Goal: Task Accomplishment & Management: Manage account settings

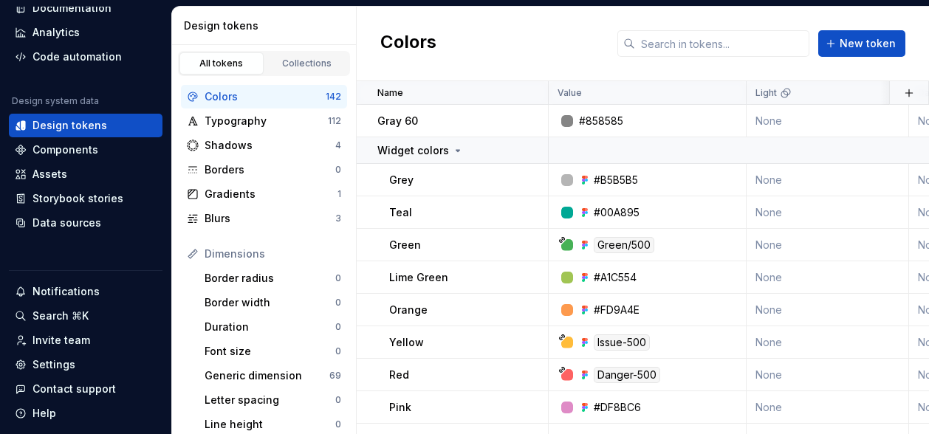
scroll to position [126, 0]
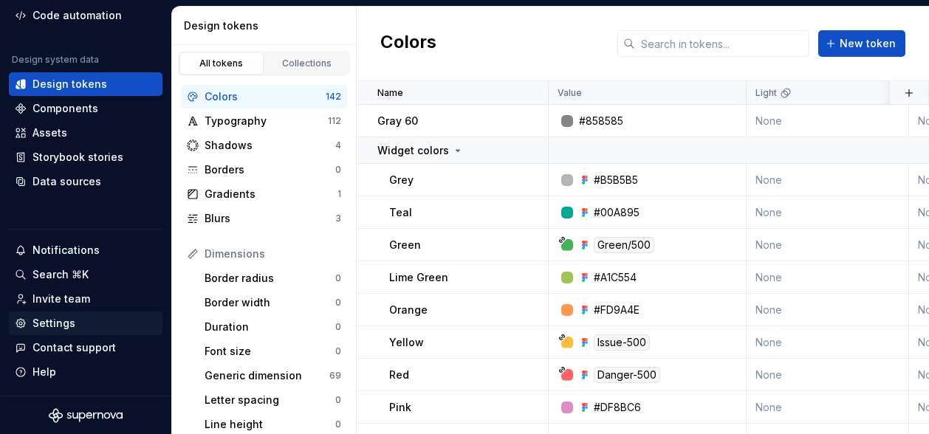
click at [44, 324] on div "Settings" at bounding box center [53, 323] width 43 height 15
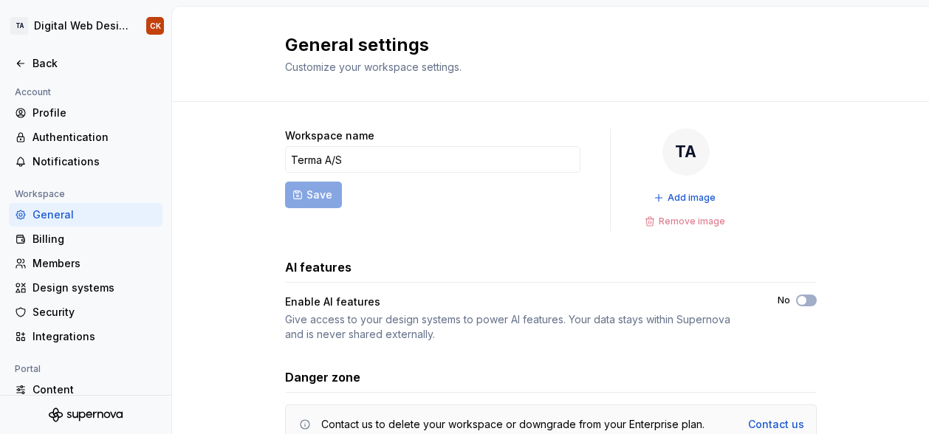
click at [58, 215] on div "General" at bounding box center [94, 214] width 124 height 15
drag, startPoint x: 0, startPoint y: 295, endPoint x: 7, endPoint y: -11, distance: 306.4
click at [7, 0] on html "TA Digital Web Design CK Back Account Profile Authentication Notifications Work…" at bounding box center [464, 217] width 929 height 434
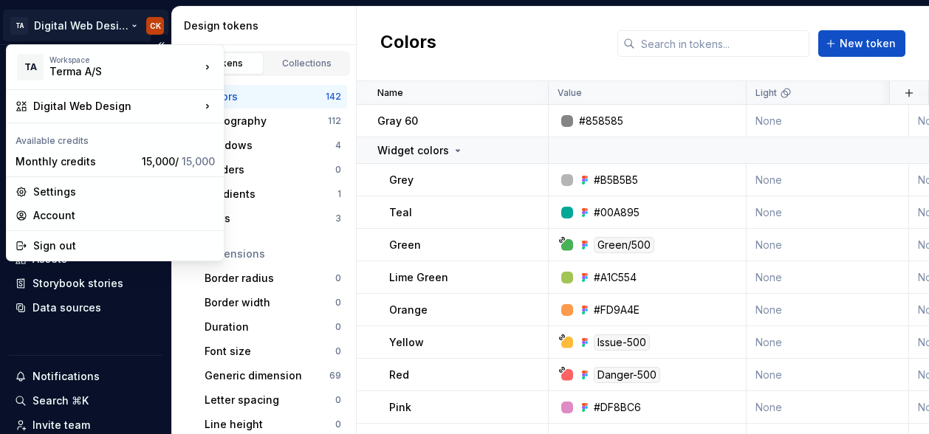
click at [86, 20] on html "TA Digital Web Design CK Home Documentation Analytics Code automation Design sy…" at bounding box center [464, 217] width 929 height 434
click at [52, 193] on div "Settings" at bounding box center [124, 192] width 182 height 15
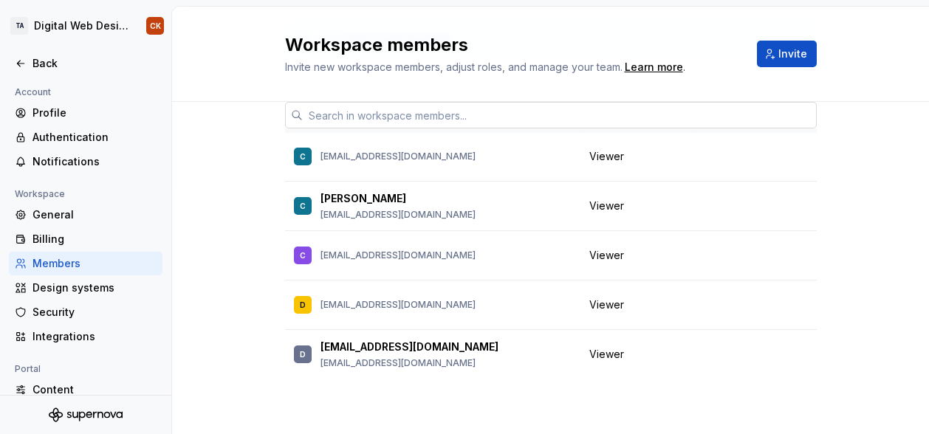
scroll to position [171, 0]
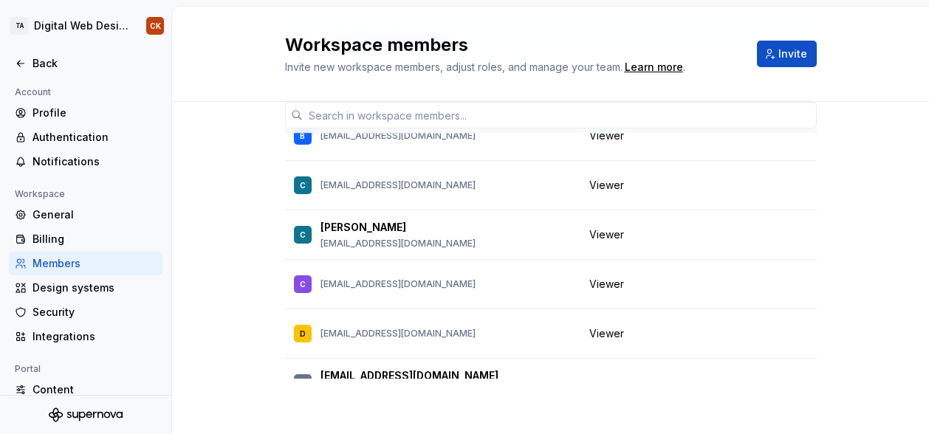
click at [52, 50] on div at bounding box center [85, 48] width 171 height 7
click at [46, 58] on div "Back" at bounding box center [94, 63] width 124 height 15
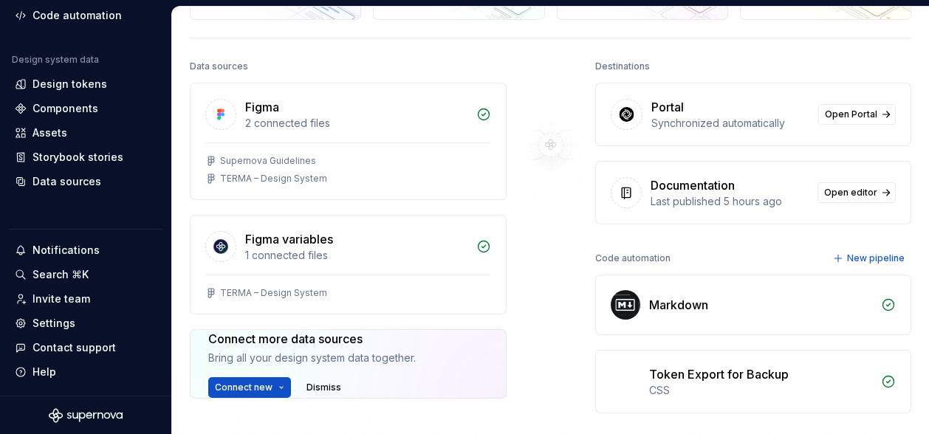
scroll to position [106, 0]
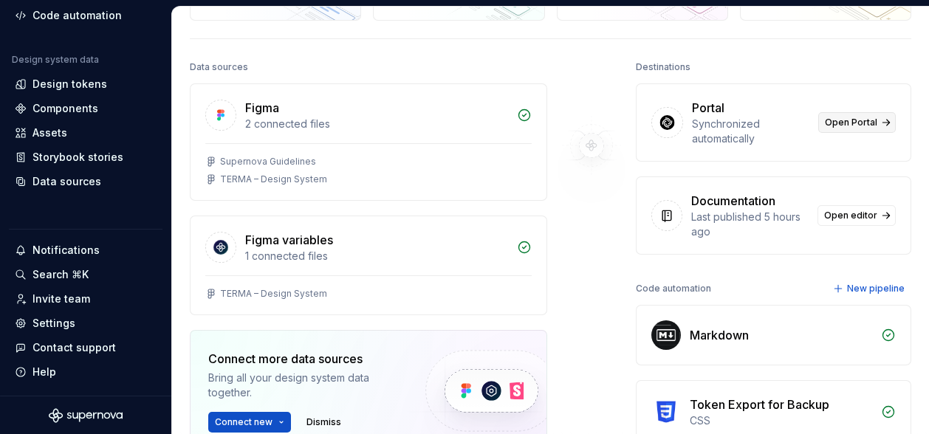
click at [862, 124] on span "Open Portal" at bounding box center [851, 123] width 52 height 12
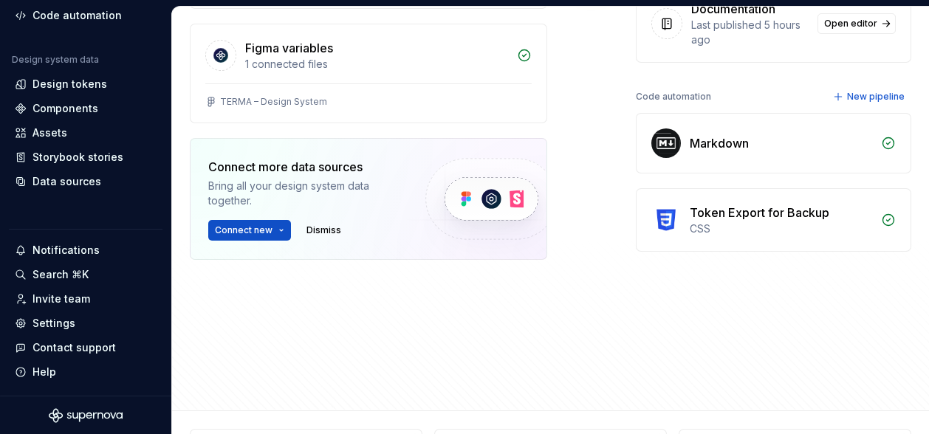
scroll to position [347, 0]
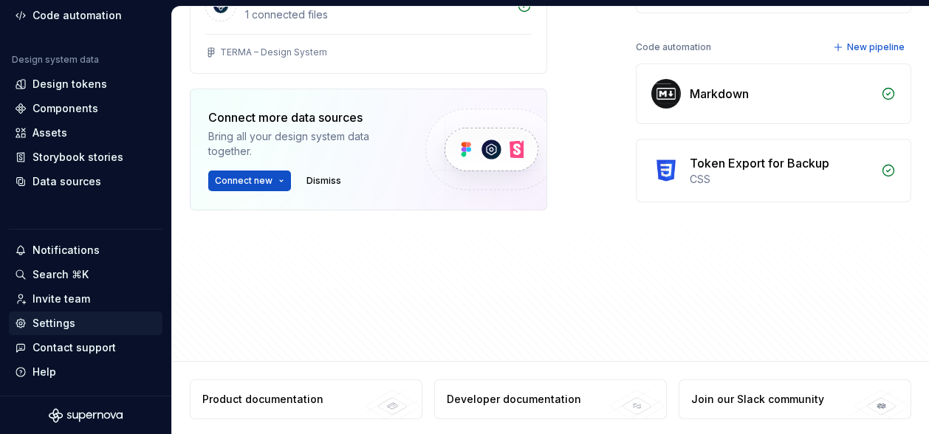
click at [36, 320] on div "Settings" at bounding box center [53, 323] width 43 height 15
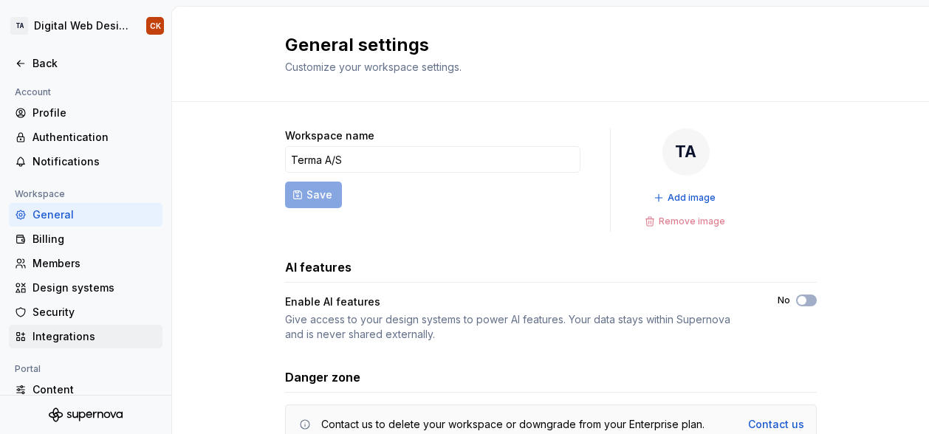
scroll to position [214, 0]
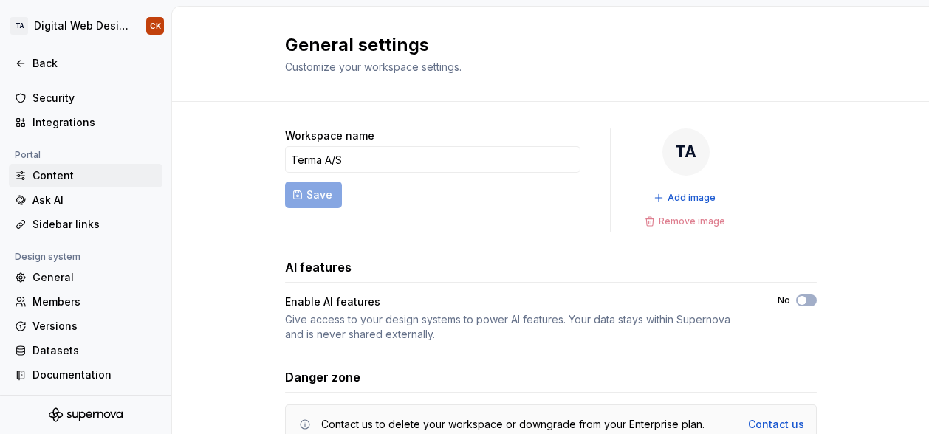
click at [55, 172] on div "Content" at bounding box center [94, 175] width 124 height 15
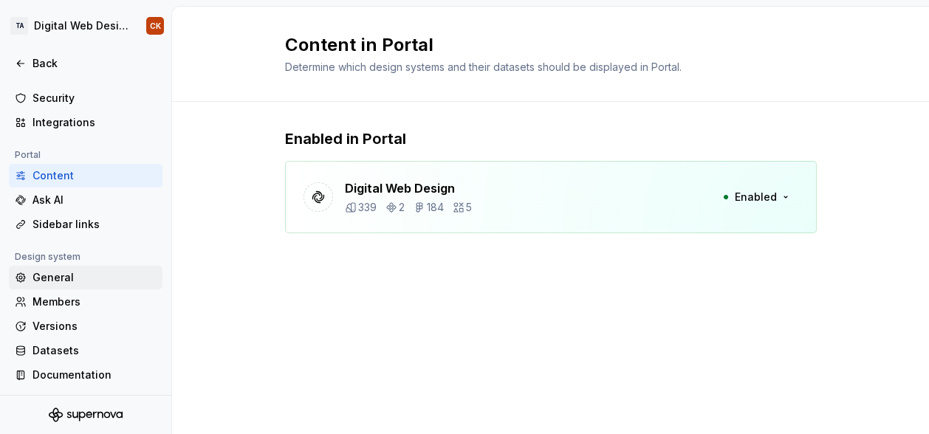
click at [57, 281] on div "General" at bounding box center [94, 277] width 124 height 15
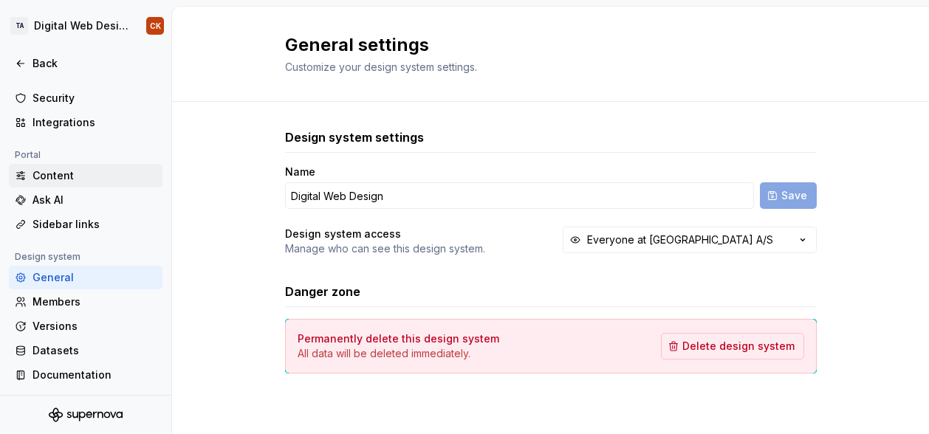
click at [55, 168] on div "Content" at bounding box center [94, 175] width 124 height 15
drag, startPoint x: 10, startPoint y: 1, endPoint x: 233, endPoint y: 299, distance: 372.3
click at [233, 299] on div "Design system settings Name Digital Web Design Save Design system access Manage…" at bounding box center [550, 266] width 757 height 328
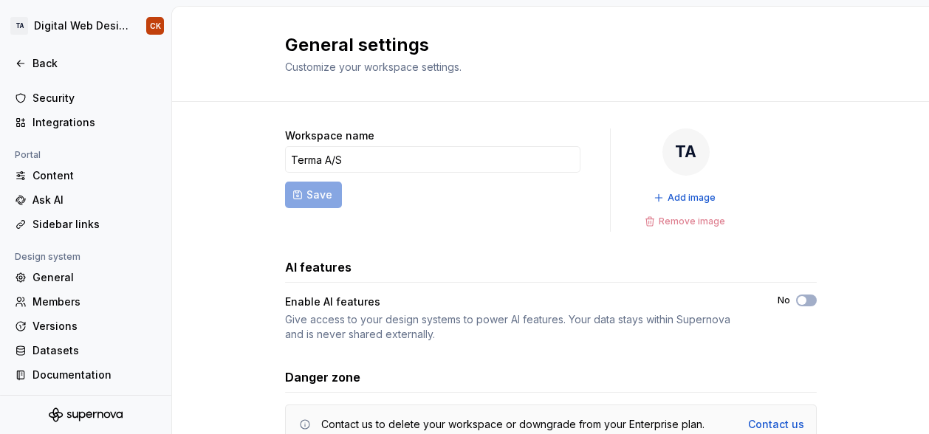
scroll to position [65, 0]
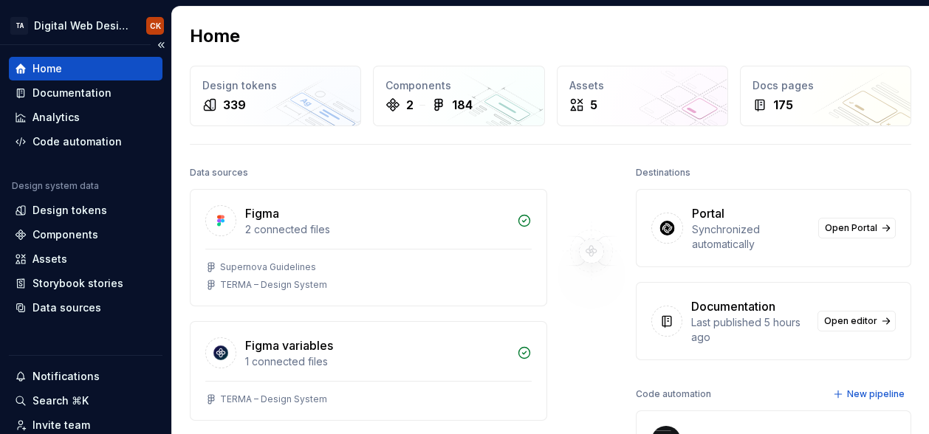
click at [55, 74] on div "Home" at bounding box center [47, 68] width 30 height 15
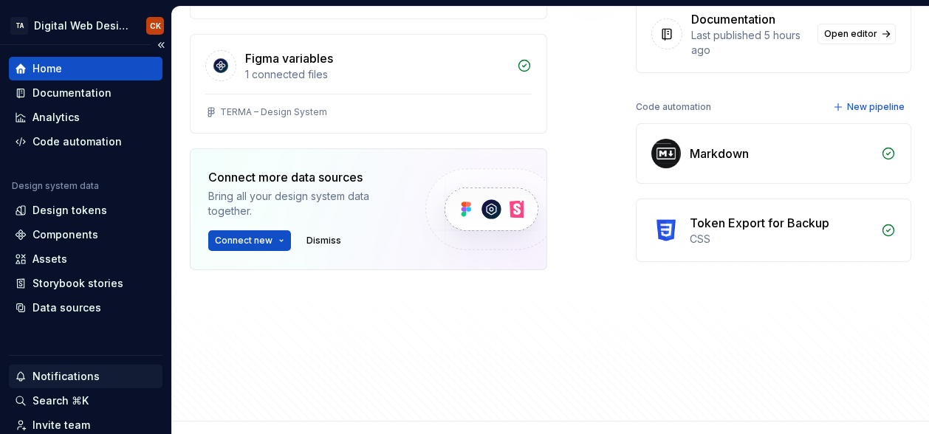
scroll to position [126, 0]
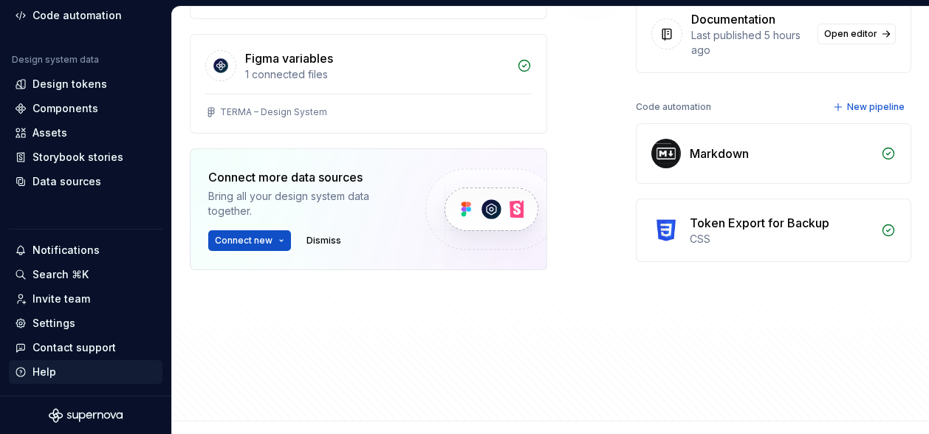
click at [52, 370] on div "Help" at bounding box center [44, 372] width 24 height 15
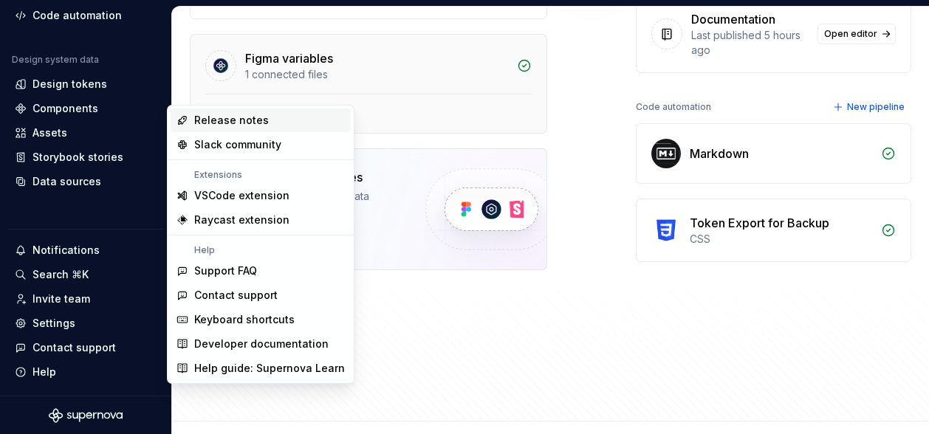
click at [195, 57] on div "Figma variables 1 connected files" at bounding box center [368, 64] width 356 height 59
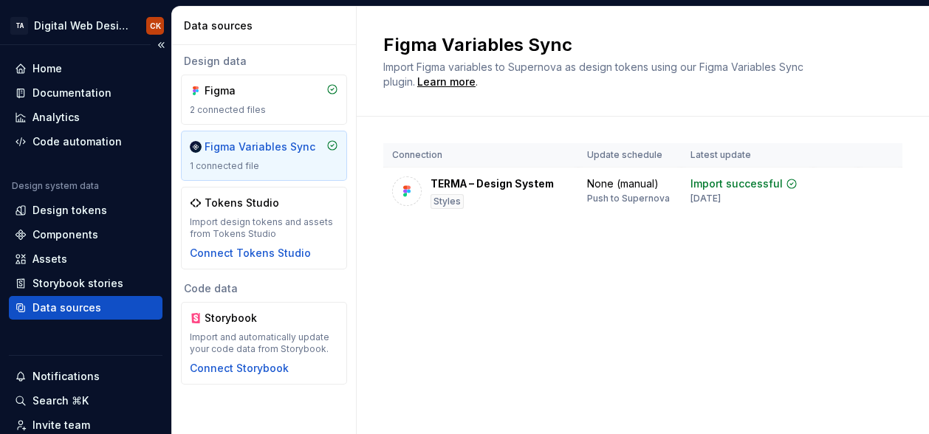
click at [56, 351] on div "Home Documentation Analytics Code automation Design system data Design tokens C…" at bounding box center [85, 283] width 171 height 477
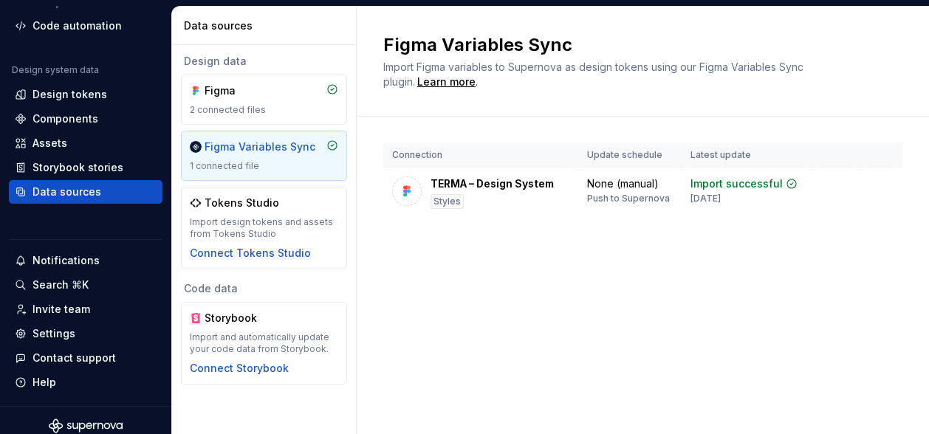
scroll to position [126, 0]
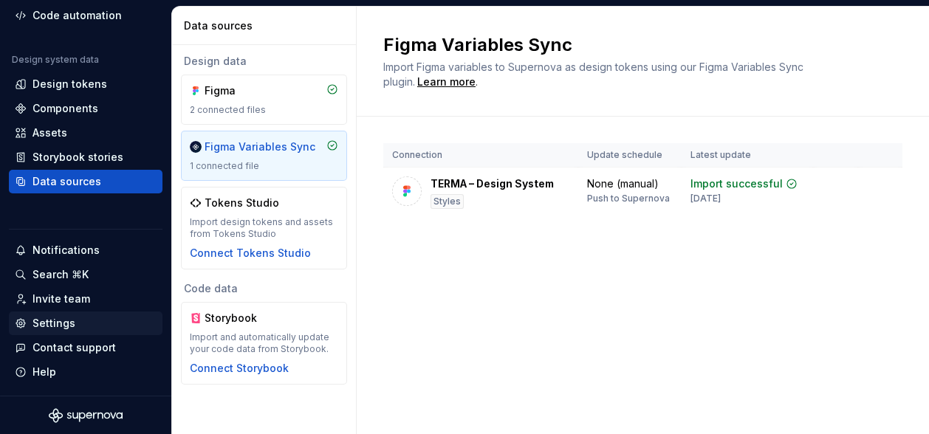
click at [59, 318] on div "Settings" at bounding box center [53, 323] width 43 height 15
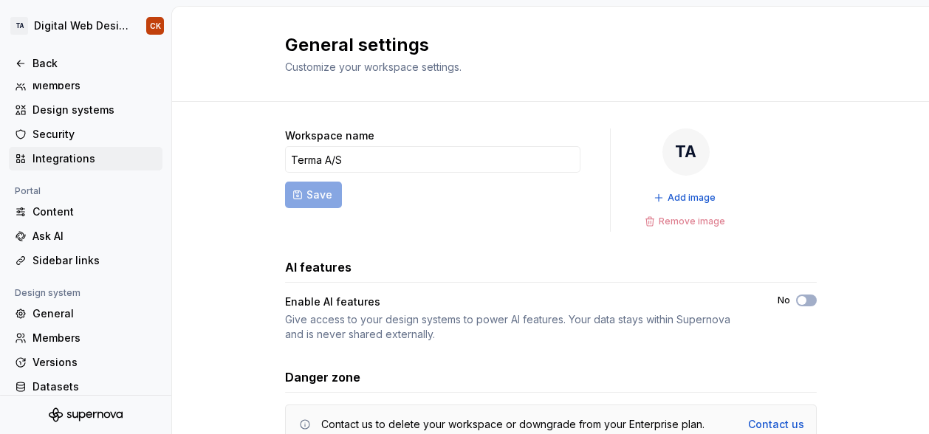
scroll to position [214, 0]
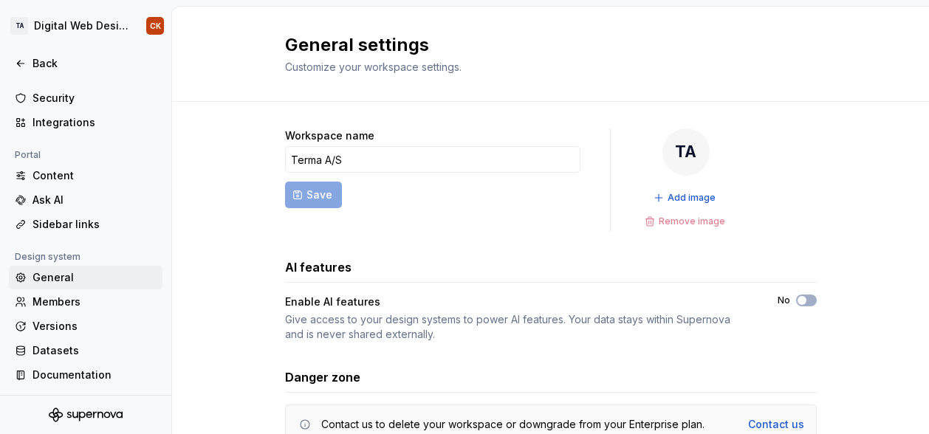
click at [58, 275] on div "General" at bounding box center [94, 277] width 124 height 15
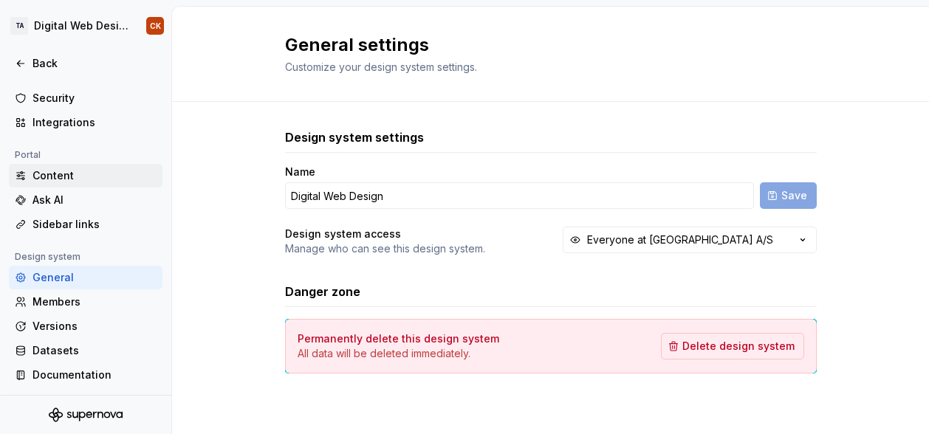
click at [56, 173] on div "Content" at bounding box center [94, 175] width 124 height 15
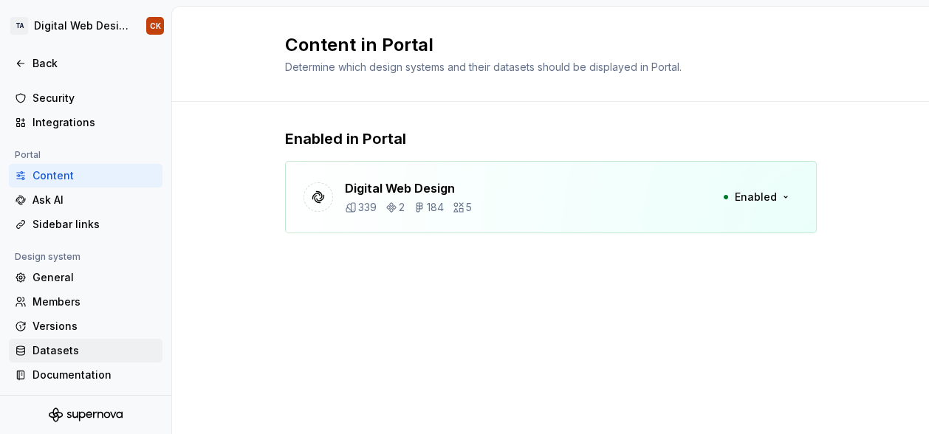
click at [46, 341] on div "Datasets" at bounding box center [86, 351] width 154 height 24
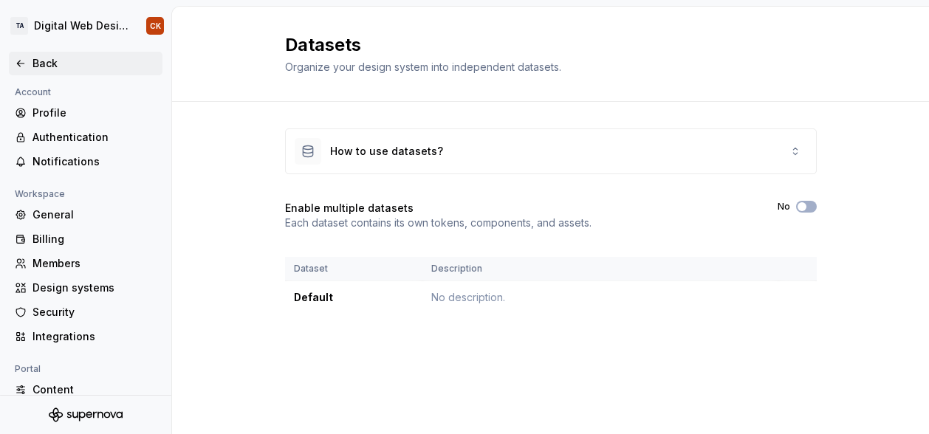
click at [61, 61] on div "Back" at bounding box center [94, 63] width 124 height 15
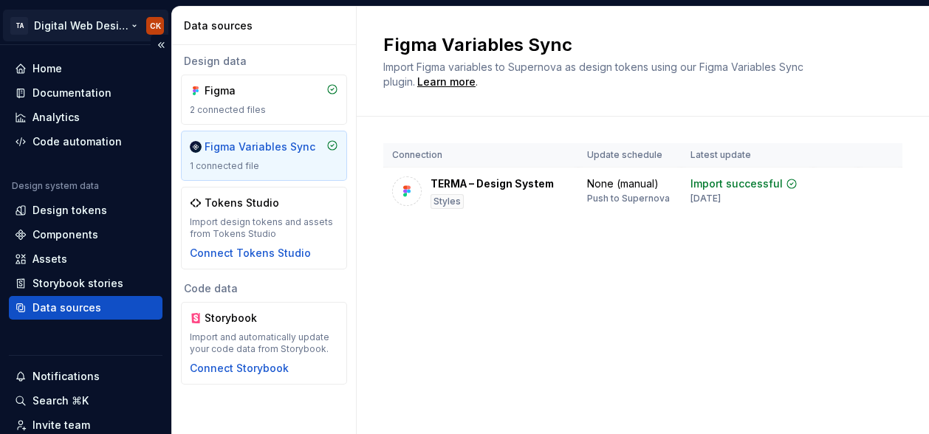
click at [49, 24] on html "TA Digital Web Design CK Home Documentation Analytics Code automation Design sy…" at bounding box center [464, 217] width 929 height 434
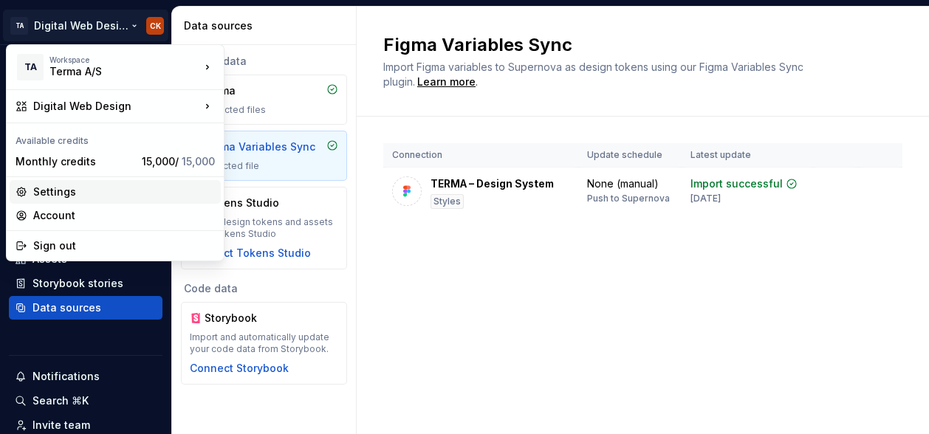
click at [46, 190] on div "Settings" at bounding box center [124, 192] width 182 height 15
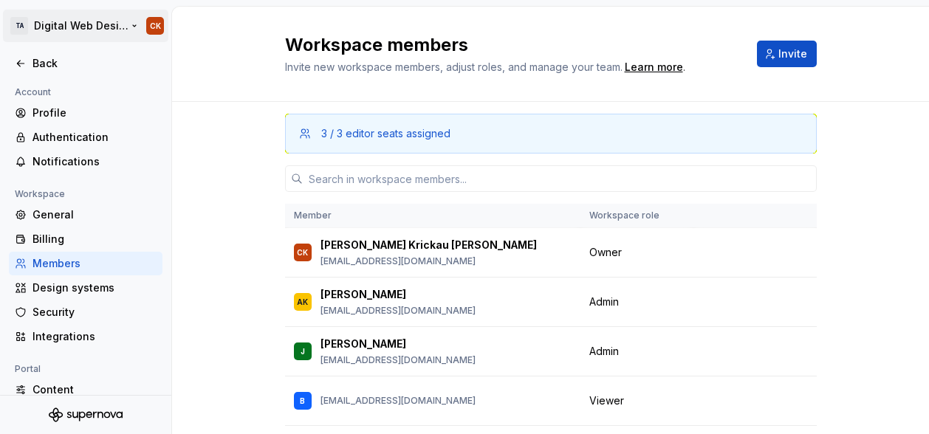
click at [59, 21] on html "TA Digital Web Design CK Back Account Profile Authentication Notifications Work…" at bounding box center [464, 217] width 929 height 434
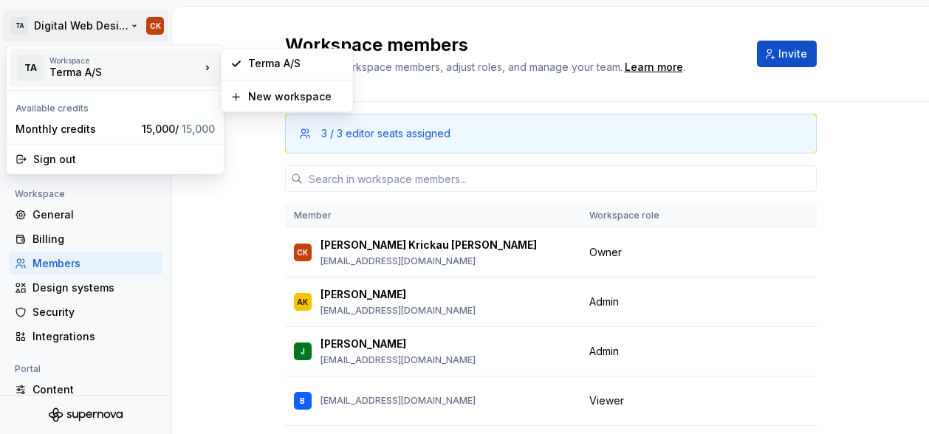
click at [87, 70] on div "Terma A/S" at bounding box center [111, 72] width 125 height 15
click at [264, 66] on div "Terma A/S" at bounding box center [296, 63] width 96 height 15
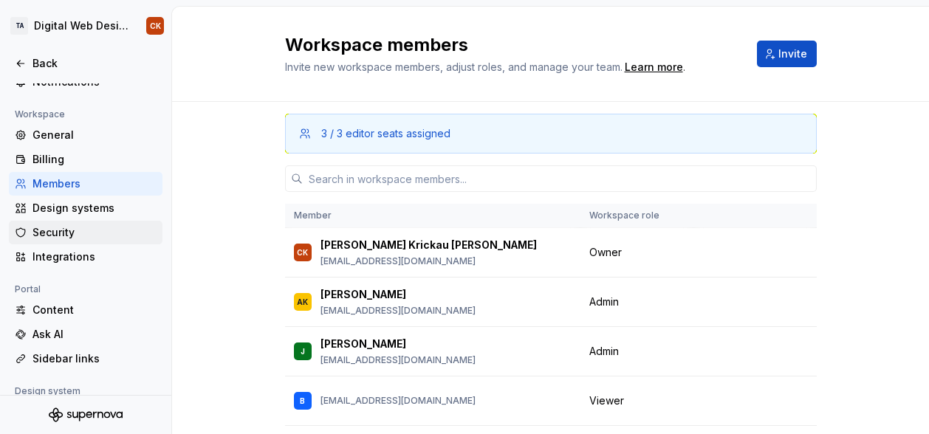
scroll to position [79, 0]
click at [56, 136] on div "General" at bounding box center [94, 135] width 124 height 15
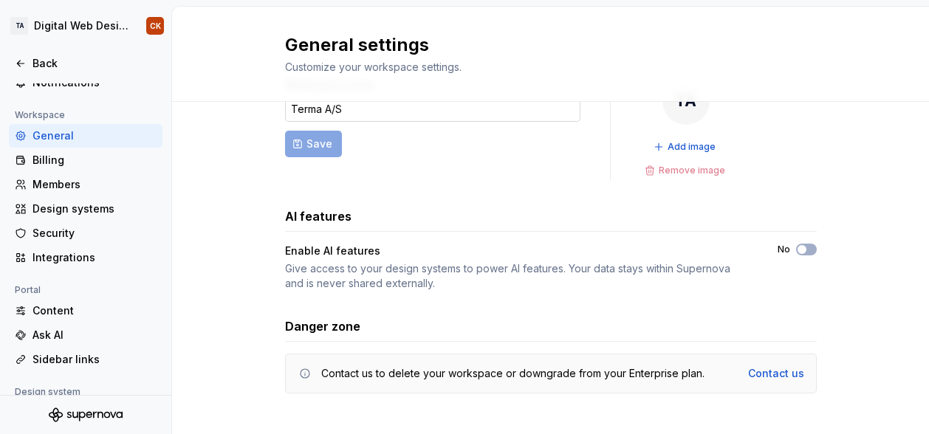
scroll to position [65, 0]
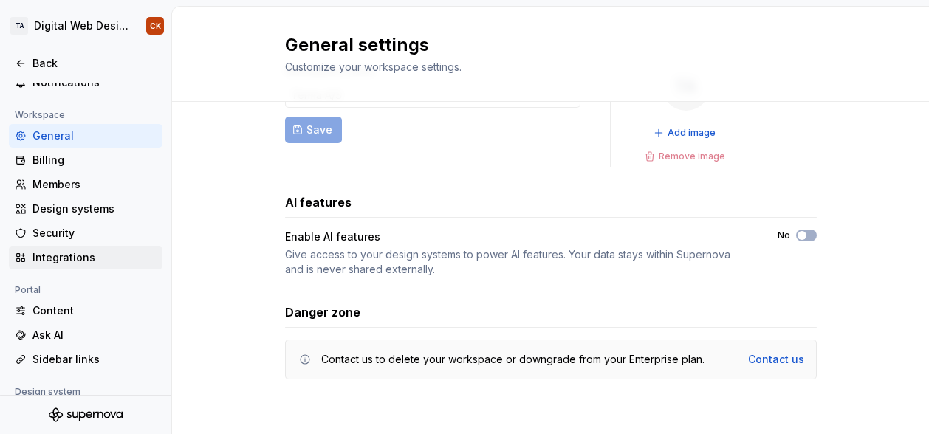
click at [72, 250] on div "Integrations" at bounding box center [94, 257] width 124 height 15
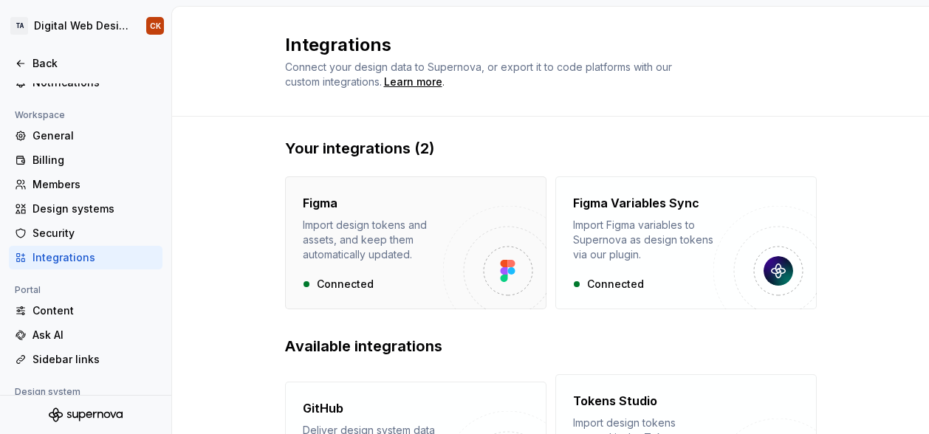
scroll to position [4, 0]
click at [45, 310] on div "Content" at bounding box center [94, 310] width 124 height 15
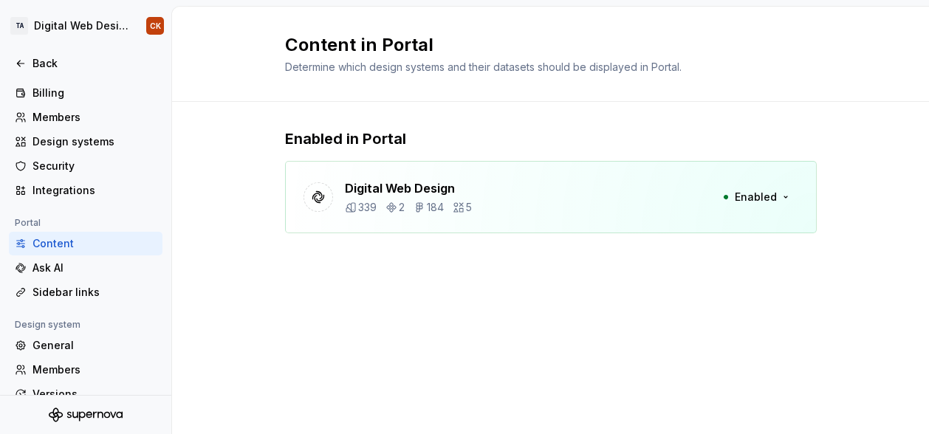
scroll to position [214, 0]
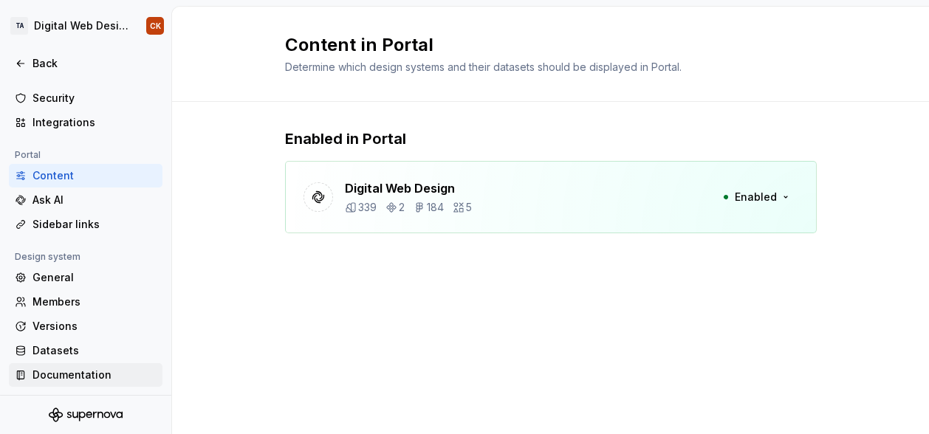
click at [58, 368] on div "Documentation" at bounding box center [94, 375] width 124 height 15
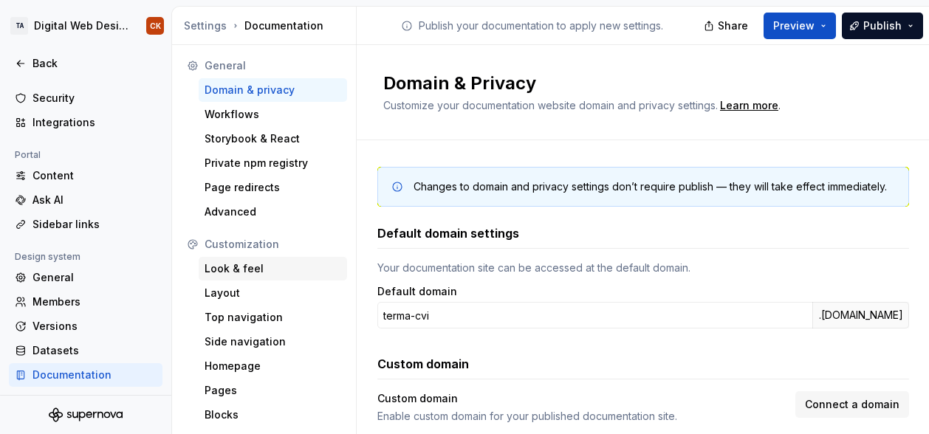
click at [230, 272] on div "Look & feel" at bounding box center [272, 268] width 137 height 15
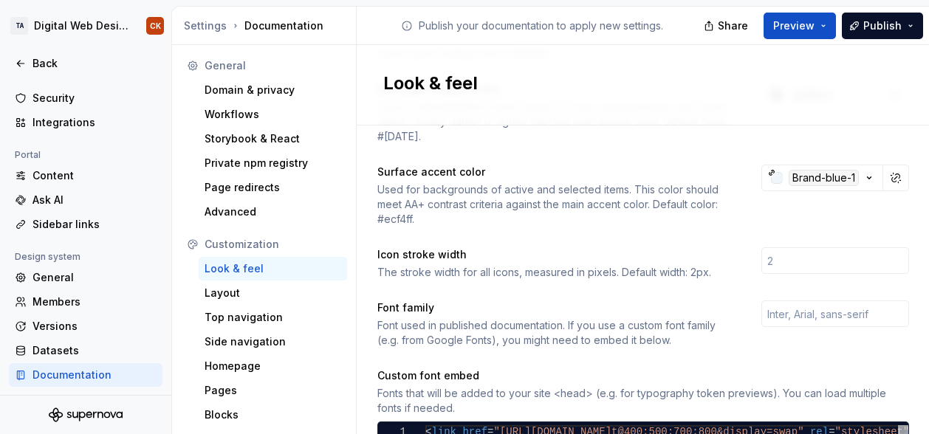
scroll to position [380, 0]
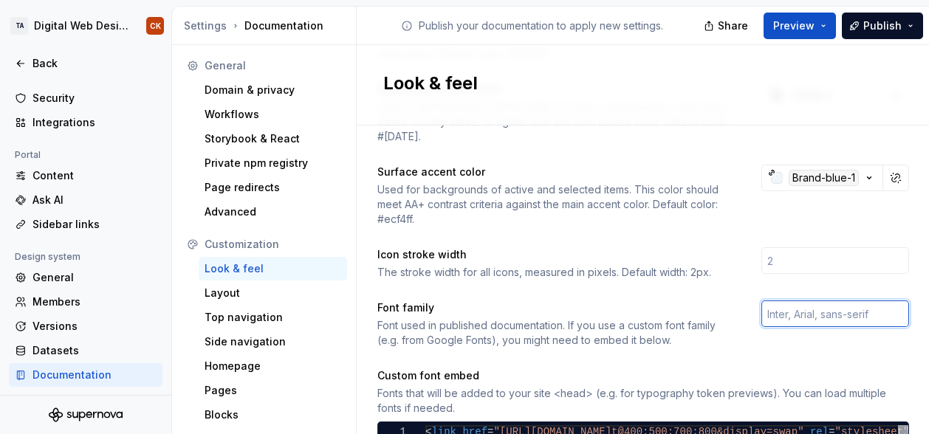
click at [802, 300] on input "text" at bounding box center [835, 313] width 148 height 27
drag, startPoint x: 788, startPoint y: 299, endPoint x: 760, endPoint y: 293, distance: 29.4
click at [761, 300] on input "text" at bounding box center [835, 313] width 148 height 27
click at [763, 300] on input "text" at bounding box center [835, 313] width 148 height 27
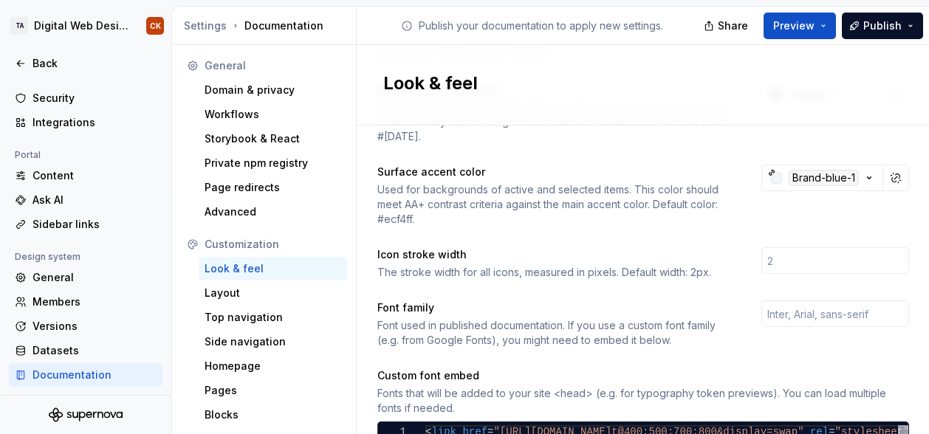
click at [543, 321] on div "Font used in published documentation. If you use a custom font family (e.g. fro…" at bounding box center [555, 333] width 357 height 30
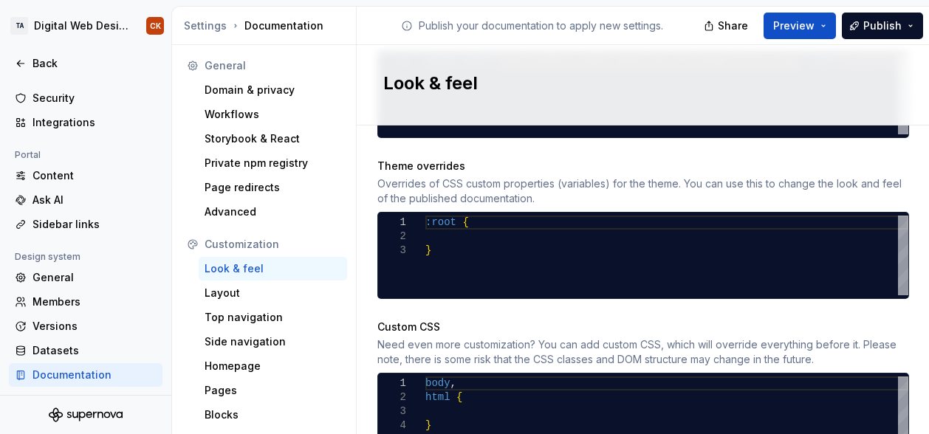
scroll to position [768, 0]
